Goal: Find specific page/section: Find specific page/section

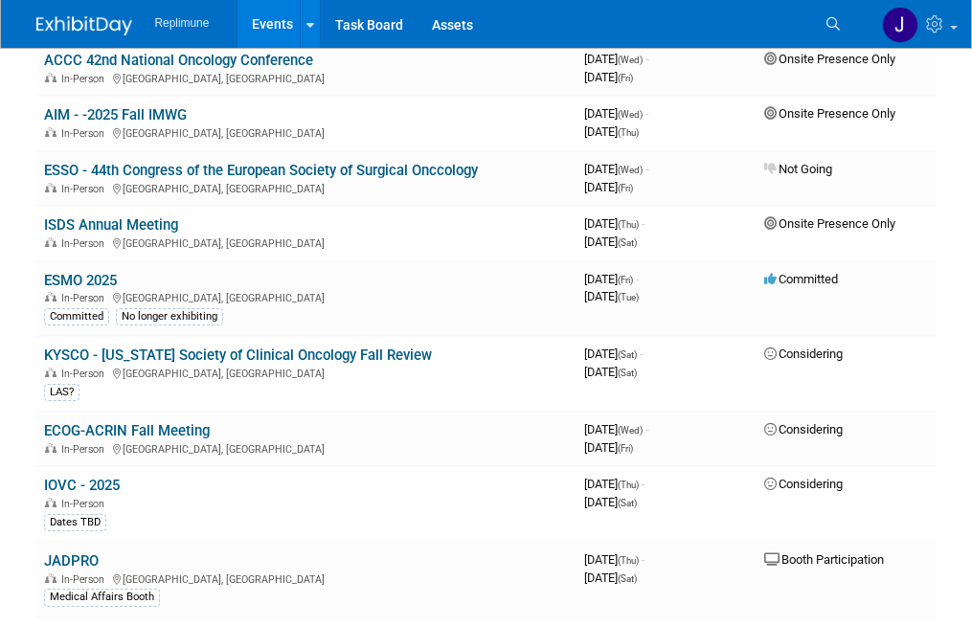
scroll to position [677, 0]
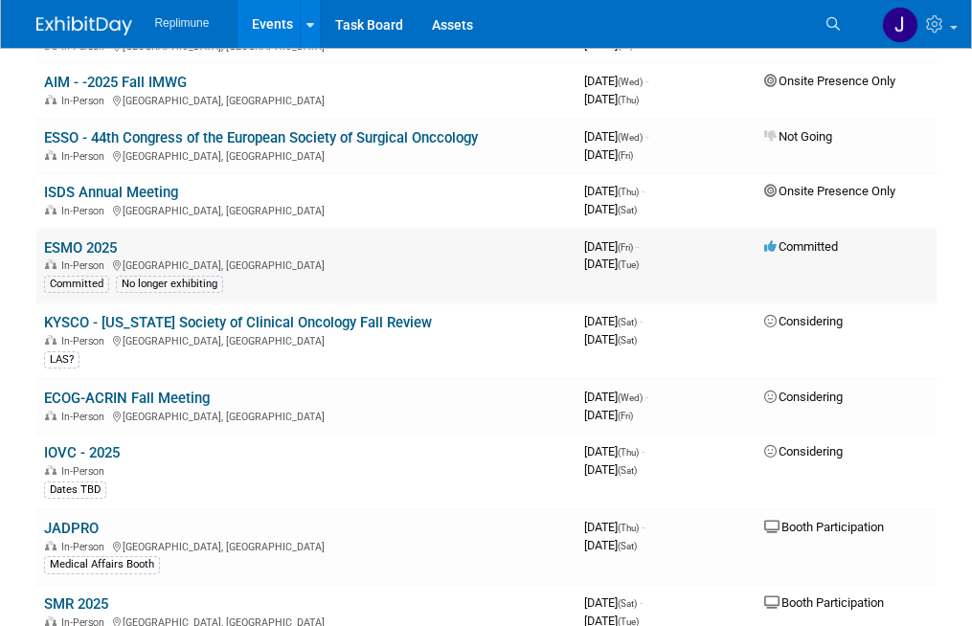
click at [293, 261] on div "In-Person Berlin, Germany" at bounding box center [306, 264] width 525 height 15
click at [55, 248] on link "ESMO 2025" at bounding box center [80, 247] width 73 height 17
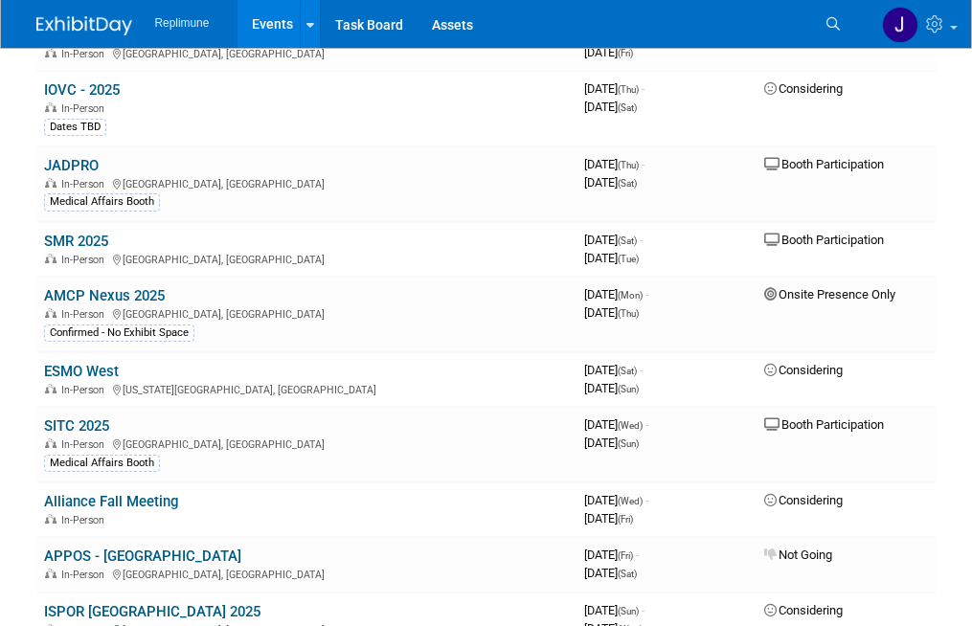
scroll to position [1074, 0]
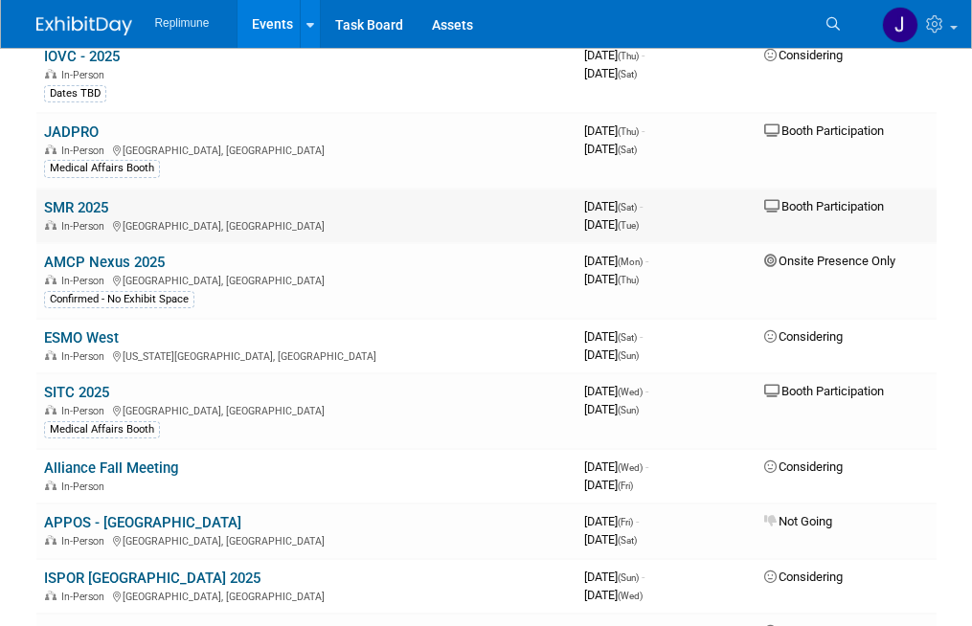
click at [108, 200] on link "SMR 2025" at bounding box center [76, 207] width 64 height 17
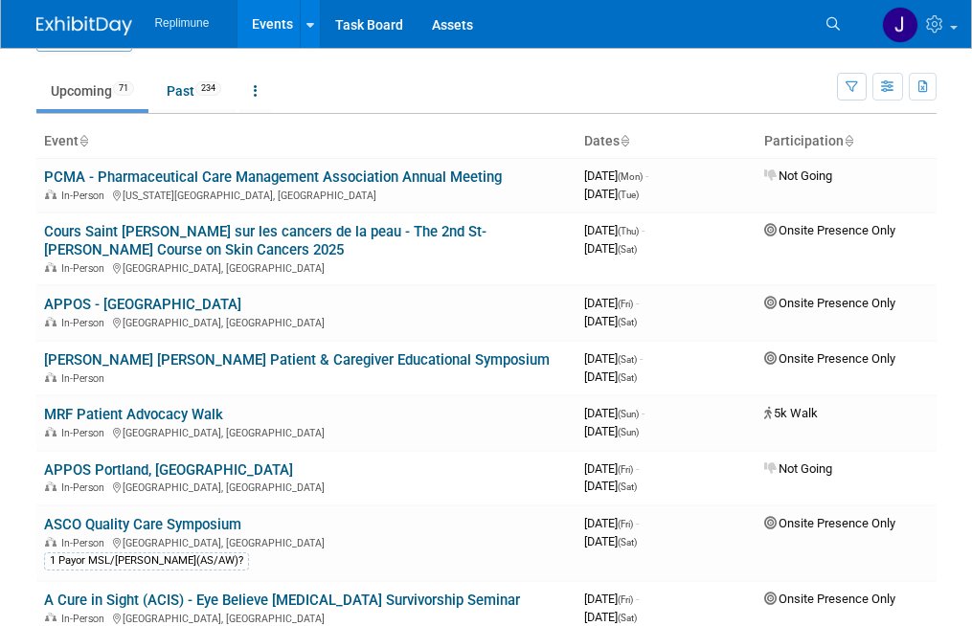
scroll to position [41, 0]
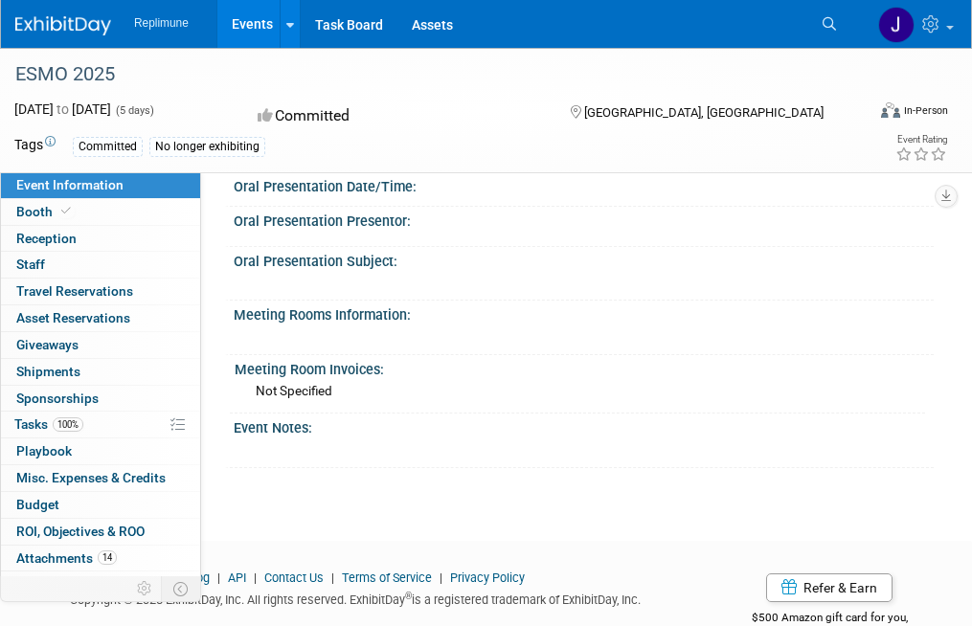
scroll to position [1164, 0]
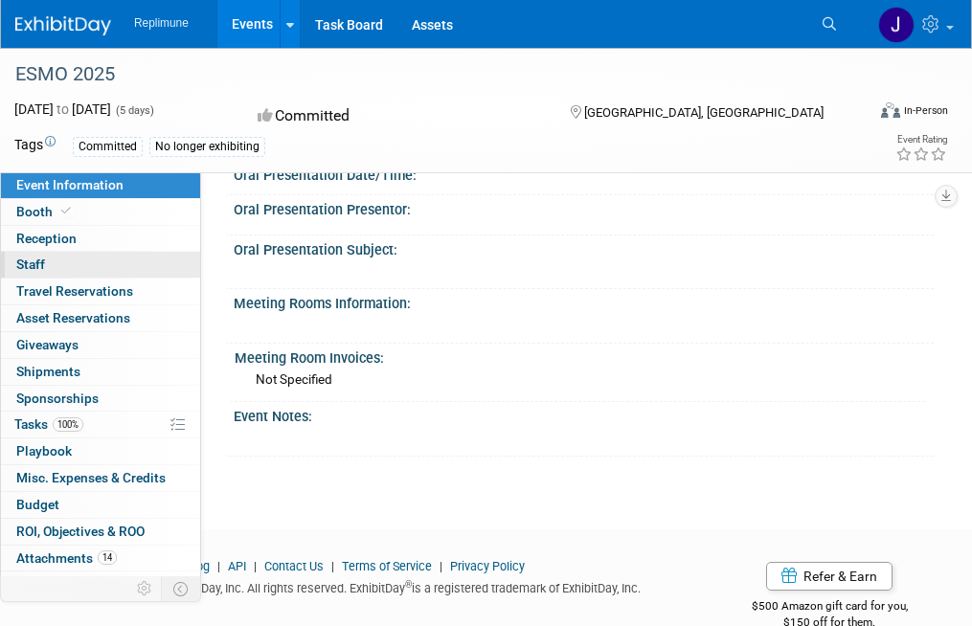
click at [68, 263] on link "0 Staff 0" at bounding box center [100, 265] width 199 height 26
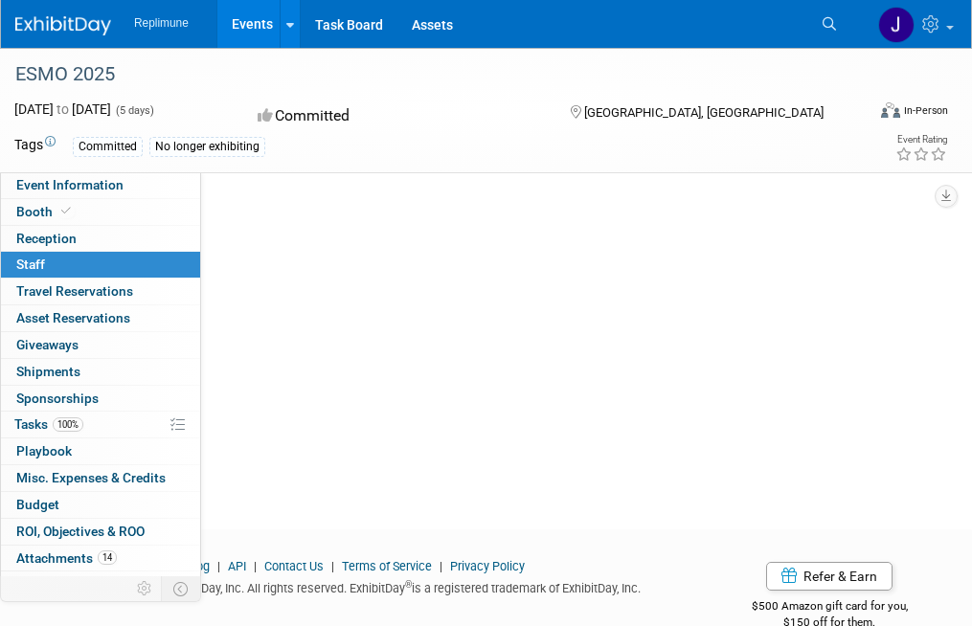
scroll to position [0, 0]
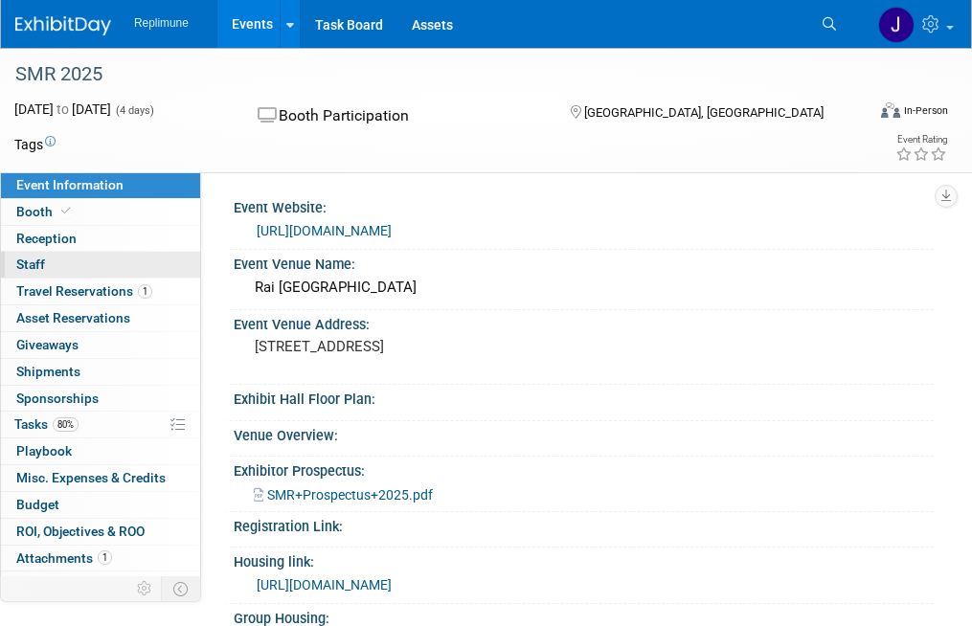
click at [50, 260] on link "0 Staff 0" at bounding box center [100, 265] width 199 height 26
